Goal: Transaction & Acquisition: Download file/media

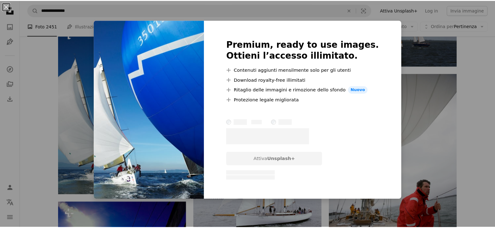
scroll to position [6010, 0]
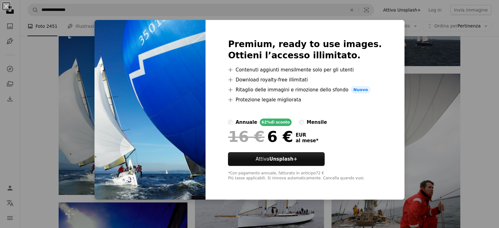
click at [437, 147] on div "An X shape Premium, ready to use images. Ottieni l’accesso illimitato. A plus s…" at bounding box center [249, 114] width 499 height 228
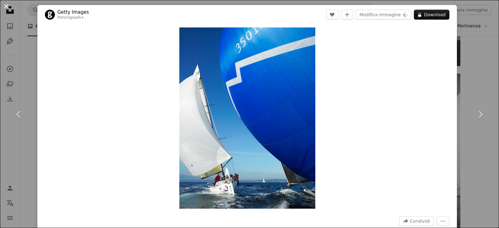
click at [4, 7] on button "An X shape" at bounding box center [5, 5] width 7 height 7
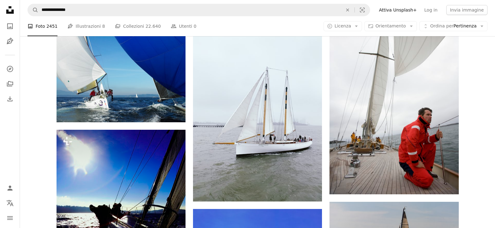
scroll to position [6166, 0]
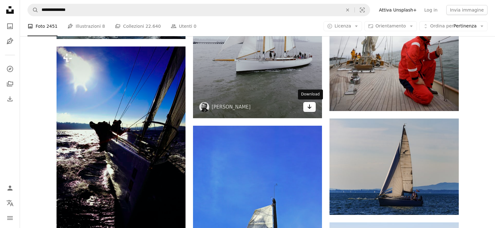
click at [308, 107] on icon "Download" at bounding box center [309, 107] width 4 height 4
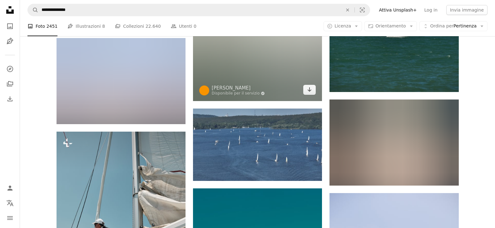
scroll to position [9536, 0]
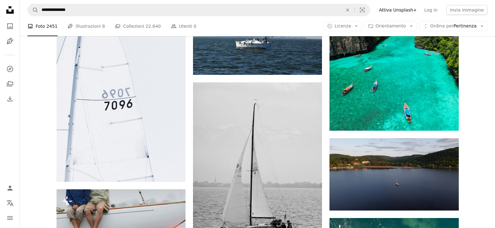
scroll to position [3826, 0]
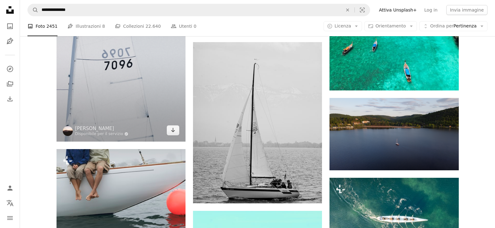
scroll to position [3732, 0]
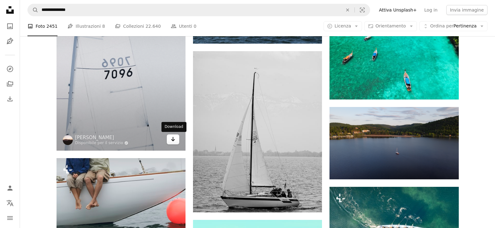
click at [174, 141] on icon "Arrow pointing down" at bounding box center [172, 138] width 5 height 7
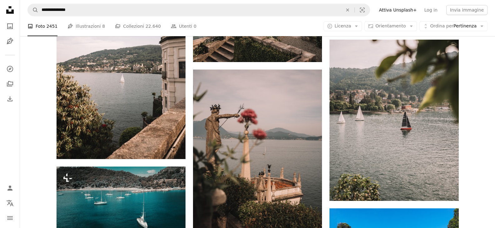
scroll to position [3826, 0]
